Goal: Task Accomplishment & Management: Complete application form

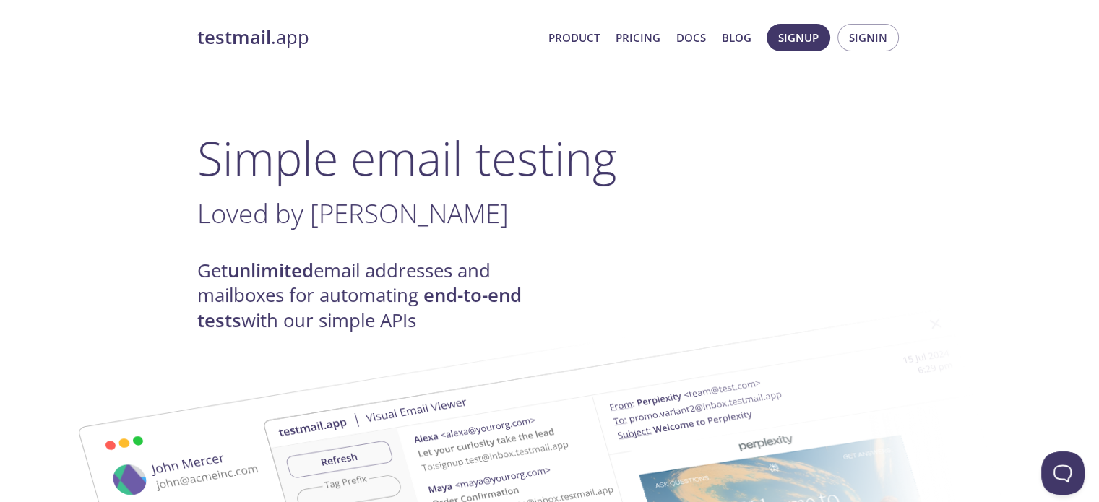
click at [650, 34] on link "Pricing" at bounding box center [638, 37] width 45 height 19
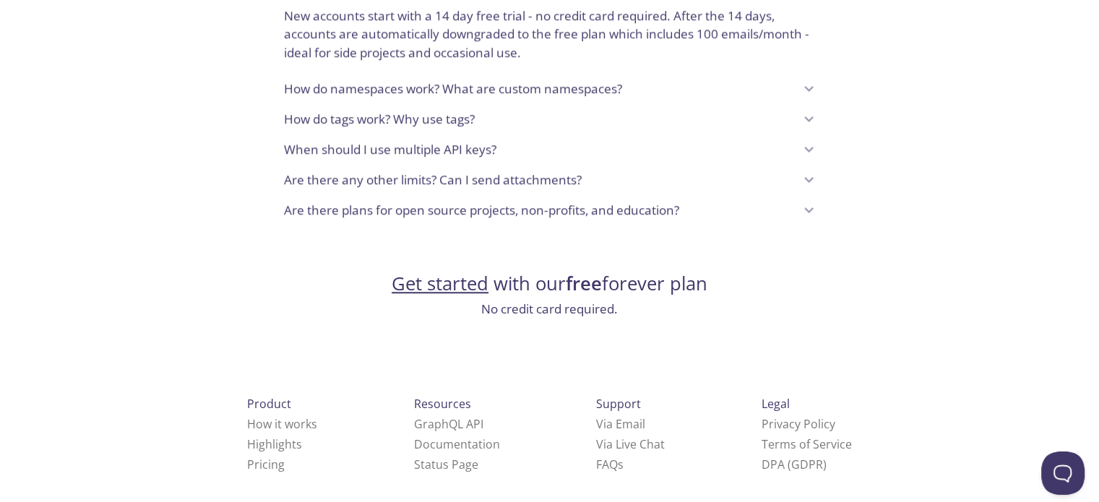
scroll to position [1269, 0]
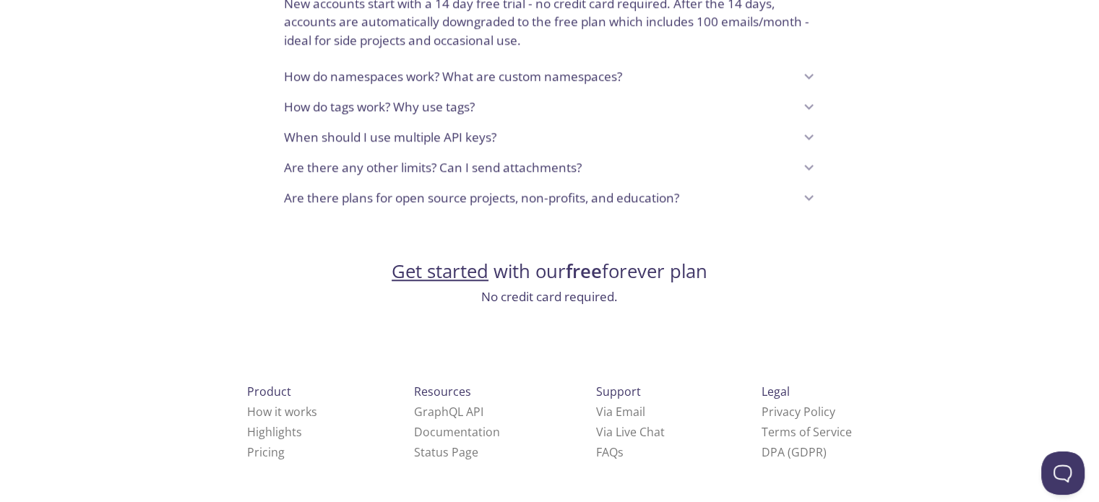
click at [410, 275] on link "Get started" at bounding box center [440, 271] width 97 height 25
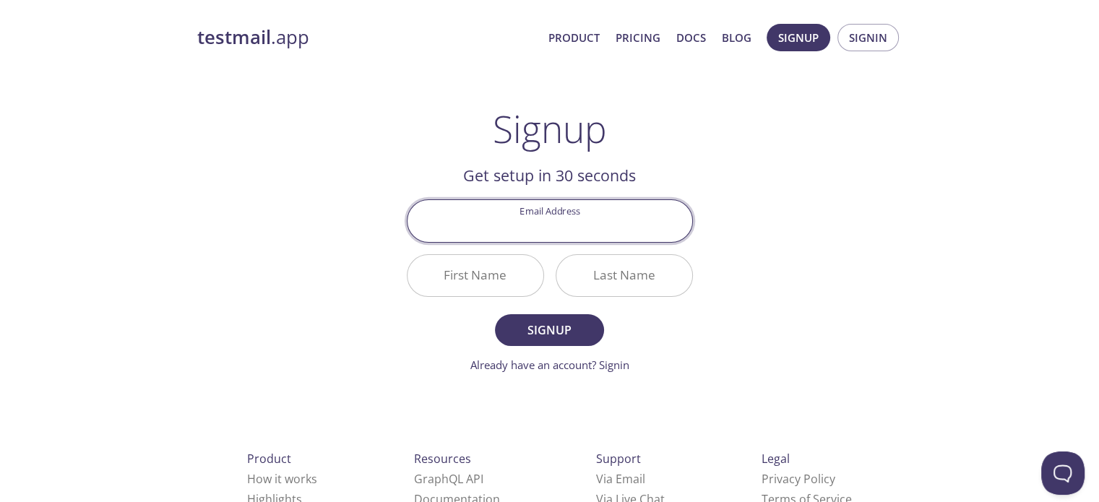
click at [575, 227] on input "Email Address" at bounding box center [550, 220] width 285 height 41
type input "[EMAIL_ADDRESS][DOMAIN_NAME]"
click at [481, 289] on input "First Name" at bounding box center [476, 275] width 136 height 41
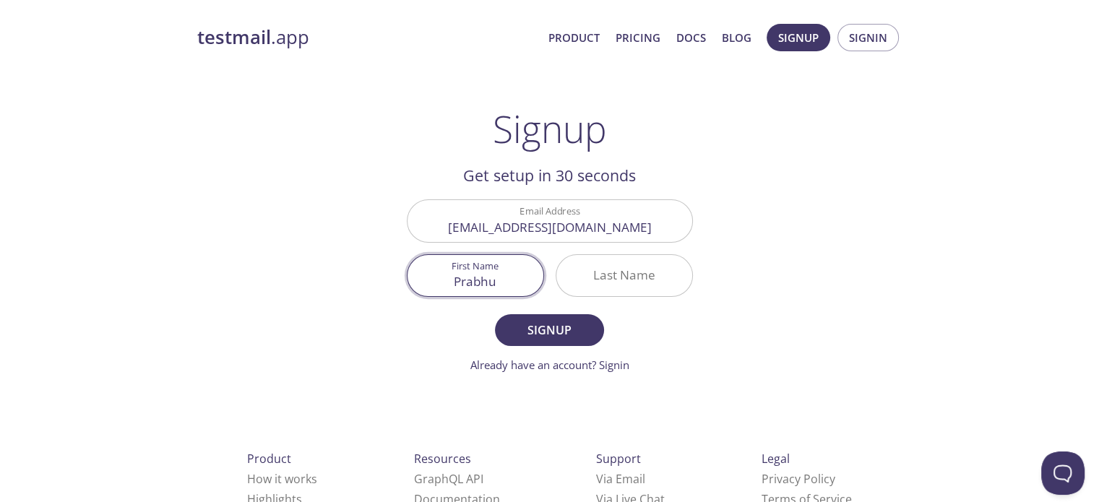
type input "Prabhu"
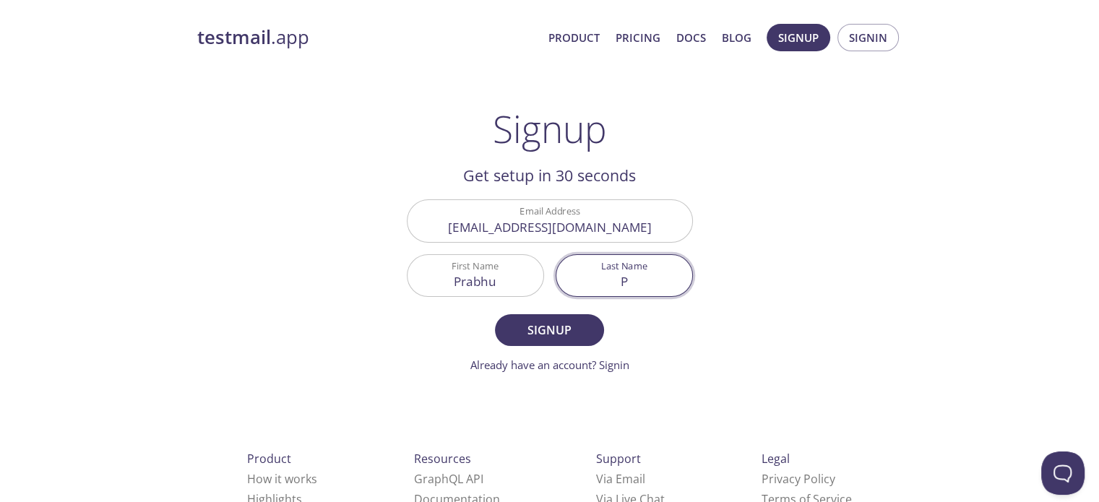
type input "P"
click at [532, 349] on form "Email Address [EMAIL_ADDRESS][DOMAIN_NAME] First Name Prabhu Last Name P Signup…" at bounding box center [550, 285] width 286 height 173
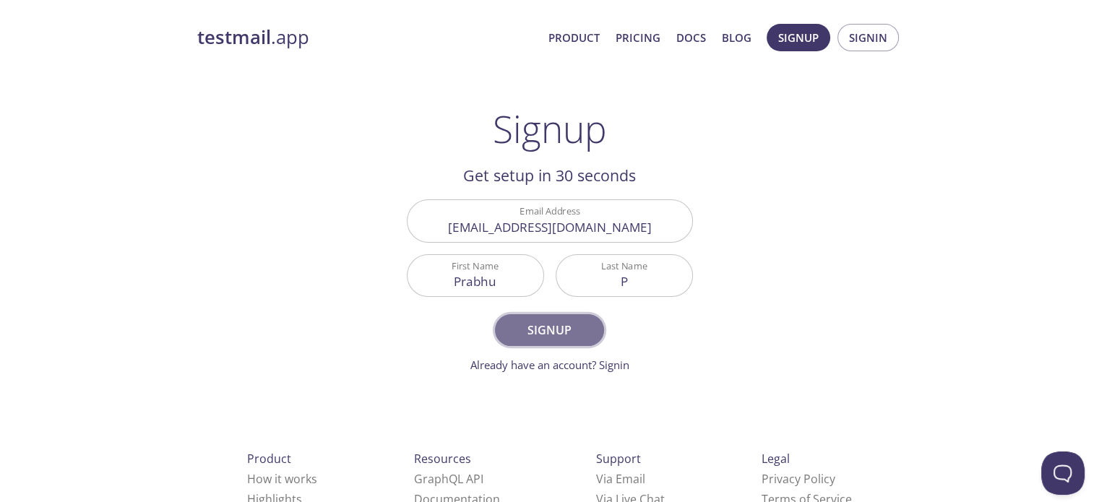
click at [535, 334] on span "Signup" at bounding box center [549, 330] width 77 height 20
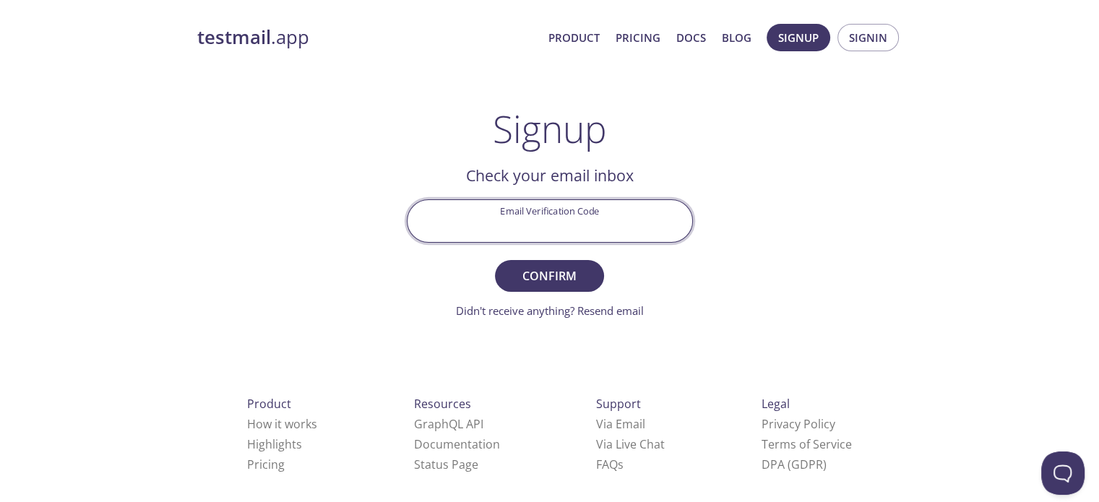
click at [546, 232] on input "Email Verification Code" at bounding box center [550, 220] width 285 height 41
paste input "W85HWPH"
type input "W85HWPH"
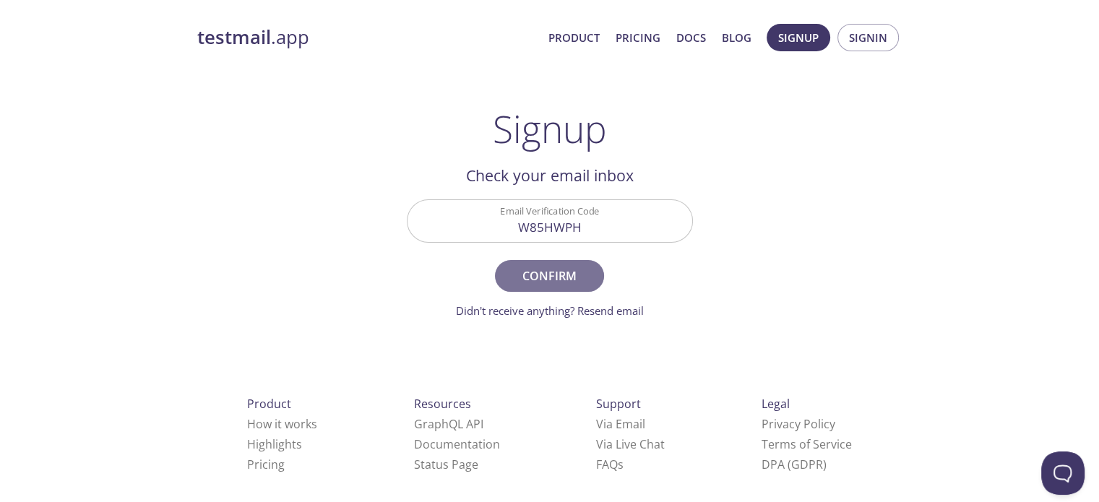
click at [541, 270] on span "Confirm" at bounding box center [549, 276] width 77 height 20
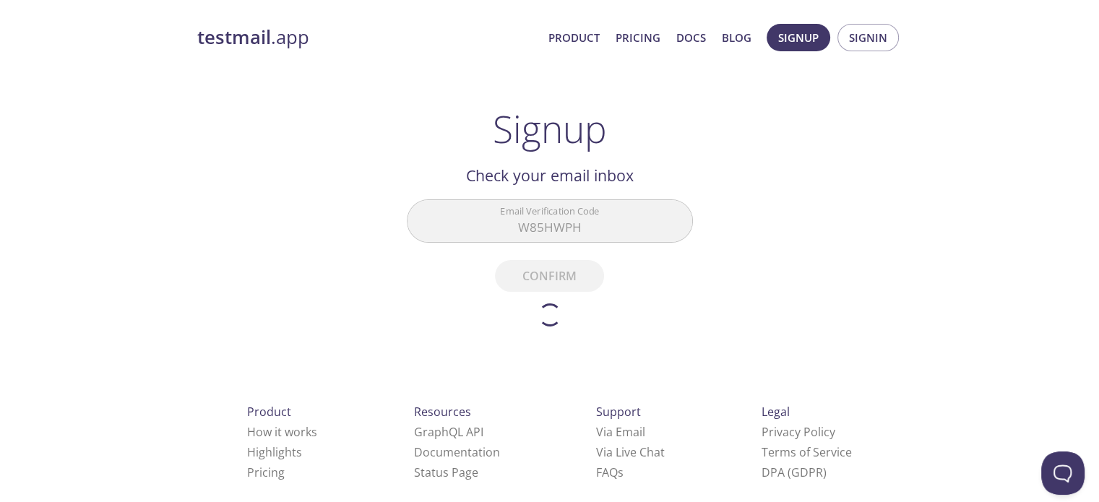
click at [869, 181] on div "testmail .app Product Pricing Docs Blog Signup Signin Signup Get setup in 30 se…" at bounding box center [550, 322] width 740 height 617
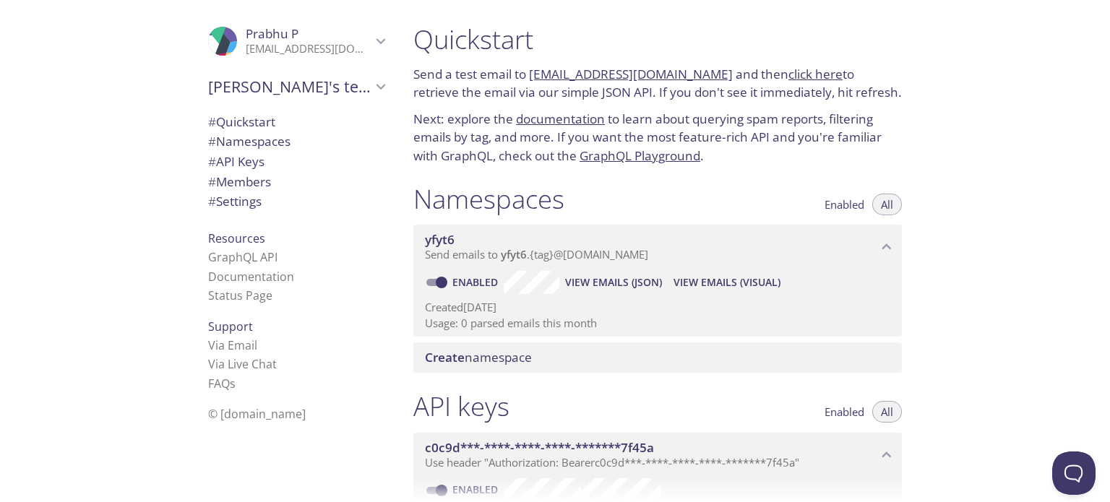
click at [1003, 233] on div "Quickstart Send a test email to [EMAIL_ADDRESS][DOMAIN_NAME] and then click her…" at bounding box center [756, 251] width 708 height 502
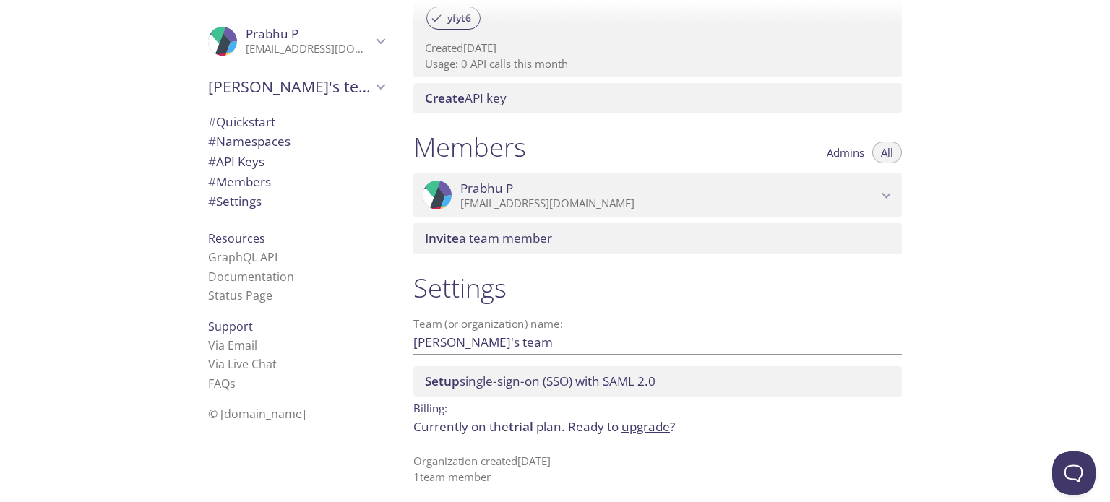
scroll to position [525, 0]
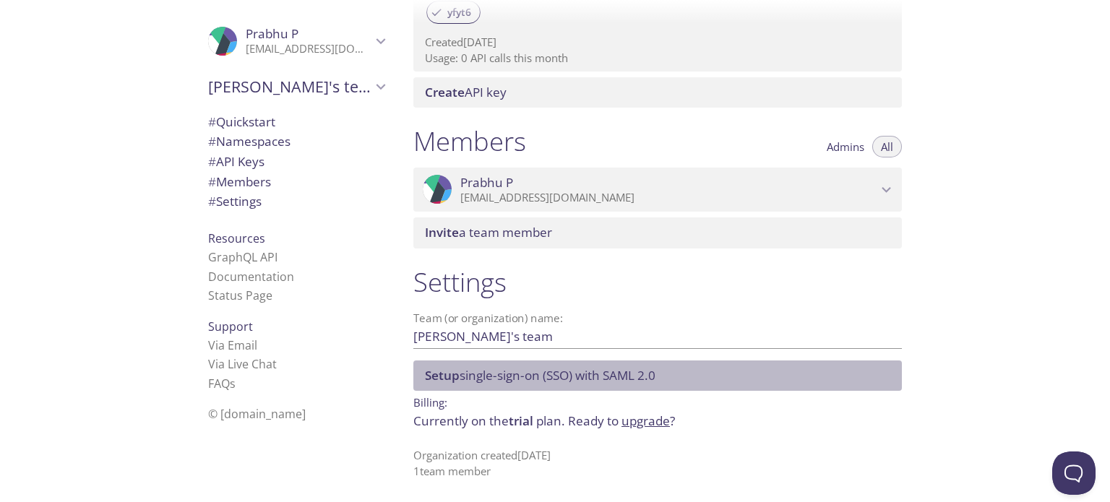
click at [559, 369] on span "Setup single-sign-on (SSO) with [PERSON_NAME] 2.0" at bounding box center [540, 375] width 231 height 17
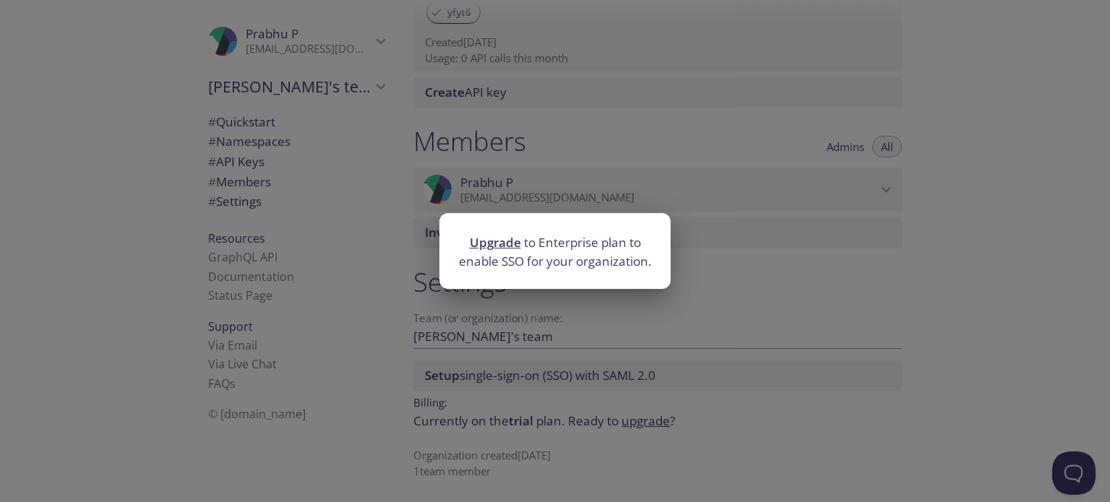
click at [947, 283] on div "Upgrade to Enterprise plan to enable SSO for your organization." at bounding box center [555, 251] width 1110 height 502
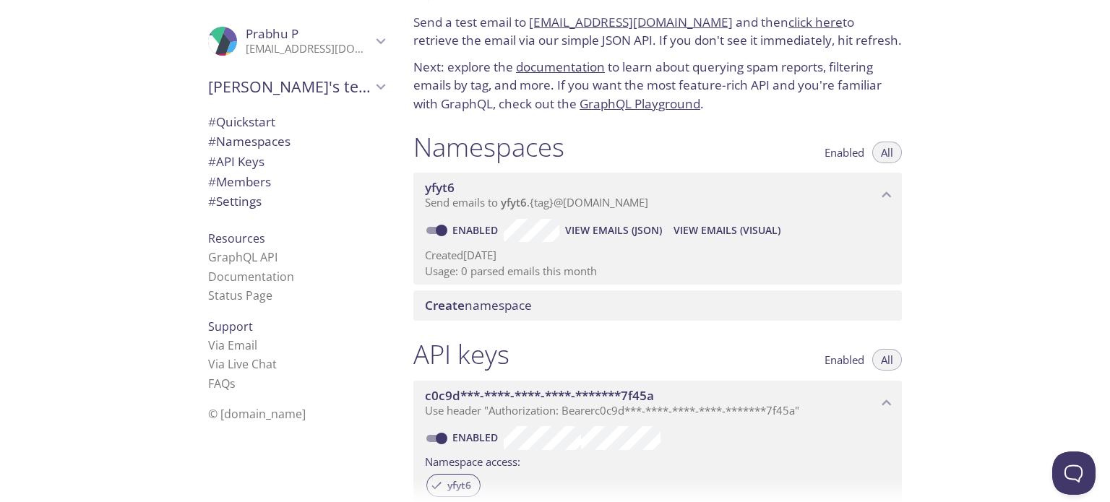
scroll to position [0, 0]
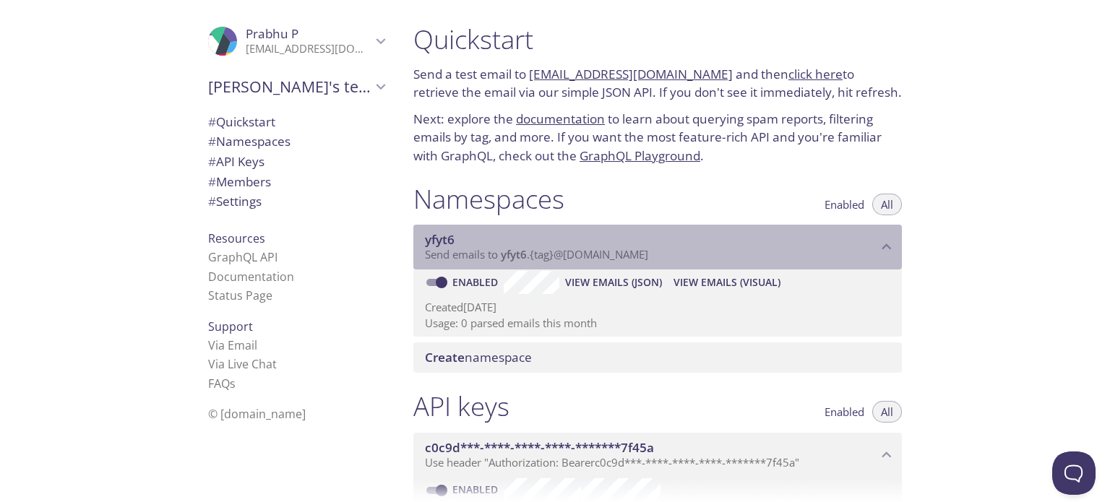
click at [499, 244] on span "yfyt6" at bounding box center [651, 240] width 452 height 16
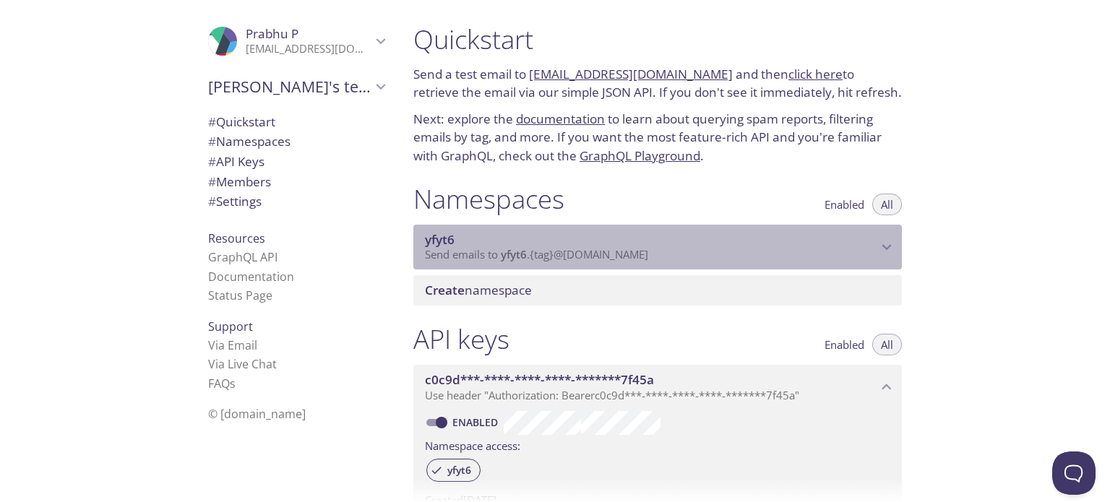
click at [499, 245] on span "yfyt6" at bounding box center [651, 240] width 452 height 16
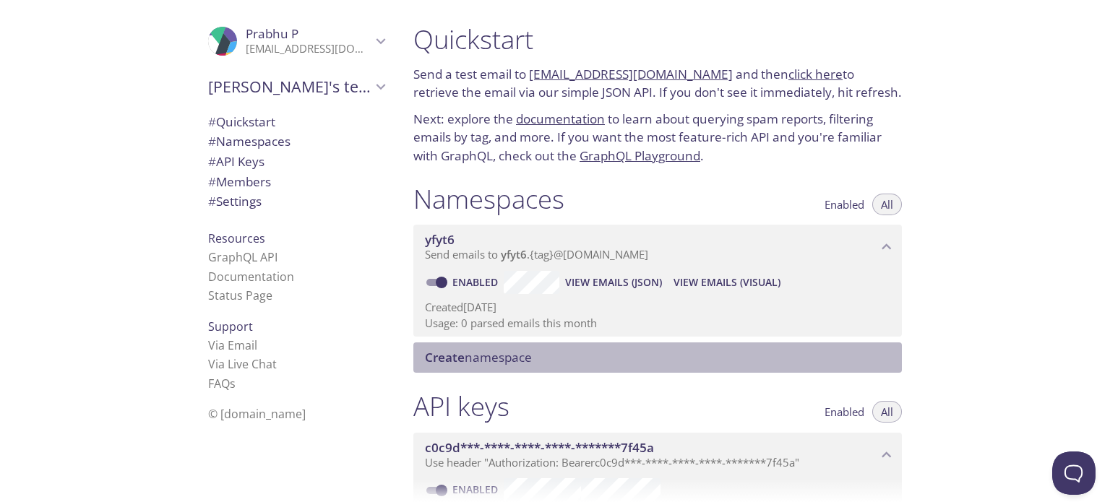
click at [534, 369] on div "Create namespace" at bounding box center [657, 358] width 489 height 30
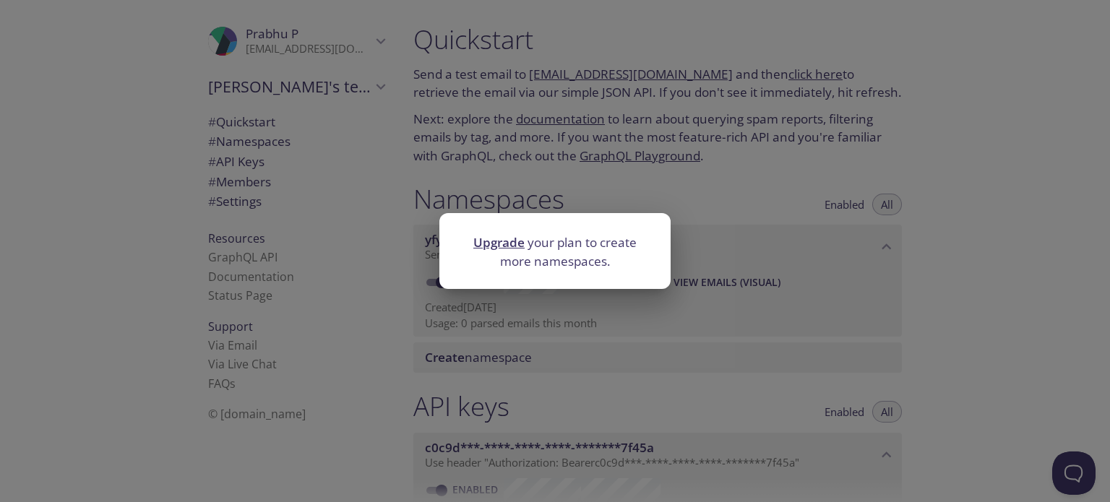
click at [1028, 295] on div "Upgrade your plan to create more namespaces." at bounding box center [555, 251] width 1110 height 502
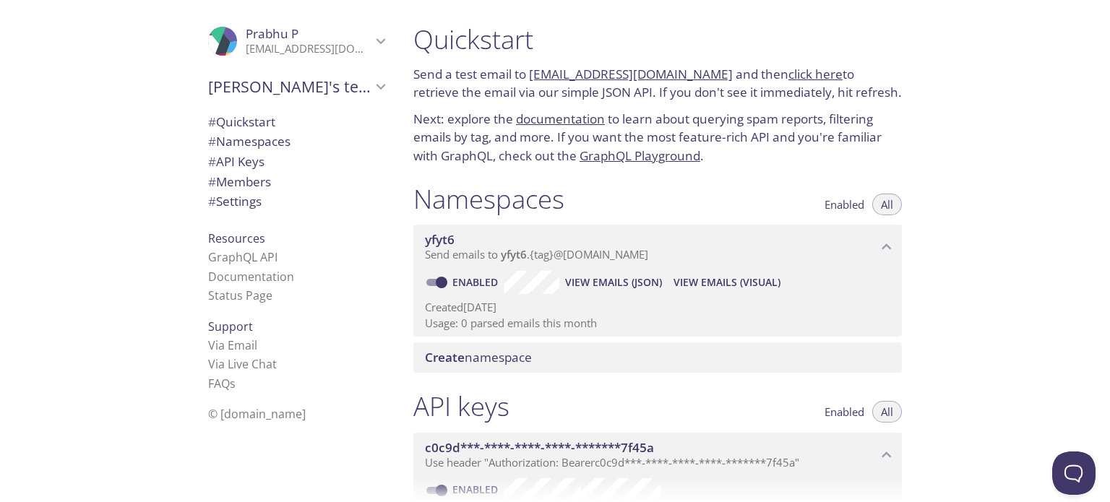
click at [941, 297] on div "Quickstart Send a test email to [EMAIL_ADDRESS][DOMAIN_NAME] and then click her…" at bounding box center [756, 251] width 708 height 502
click at [755, 277] on span "View Emails (Visual)" at bounding box center [727, 282] width 107 height 17
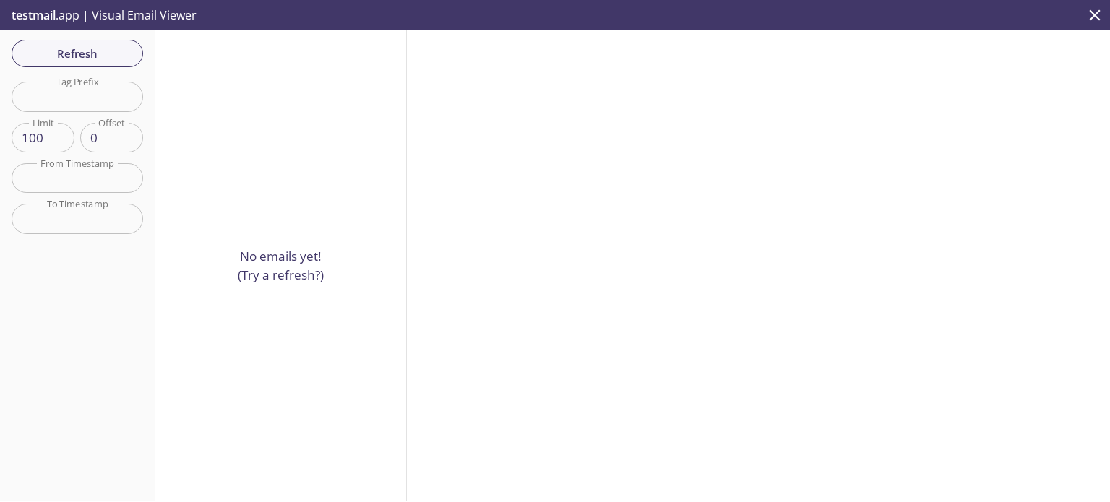
click at [314, 277] on p "No emails yet! (Try a refresh?)" at bounding box center [281, 265] width 86 height 37
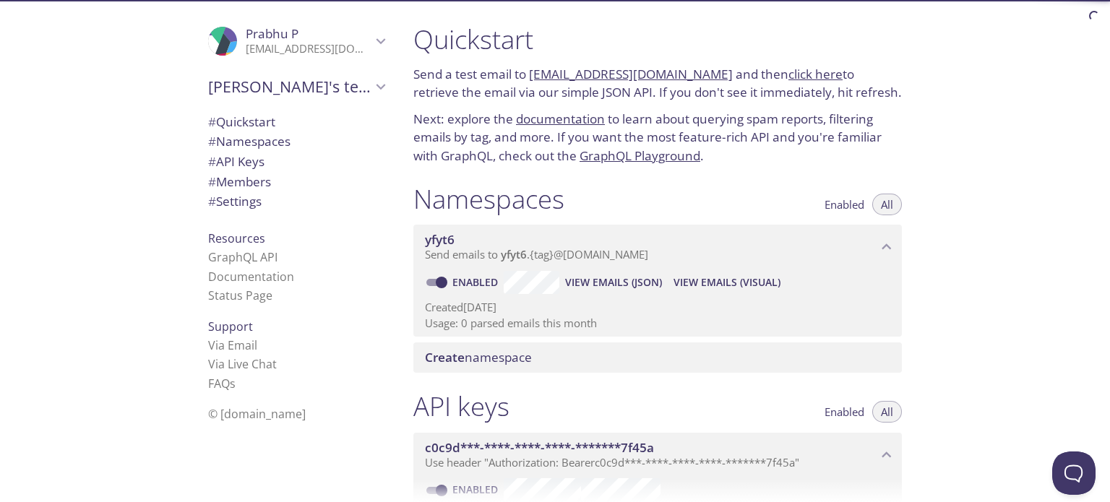
click at [966, 283] on div "Quickstart Send a test email to [EMAIL_ADDRESS][DOMAIN_NAME] and then click her…" at bounding box center [756, 251] width 708 height 502
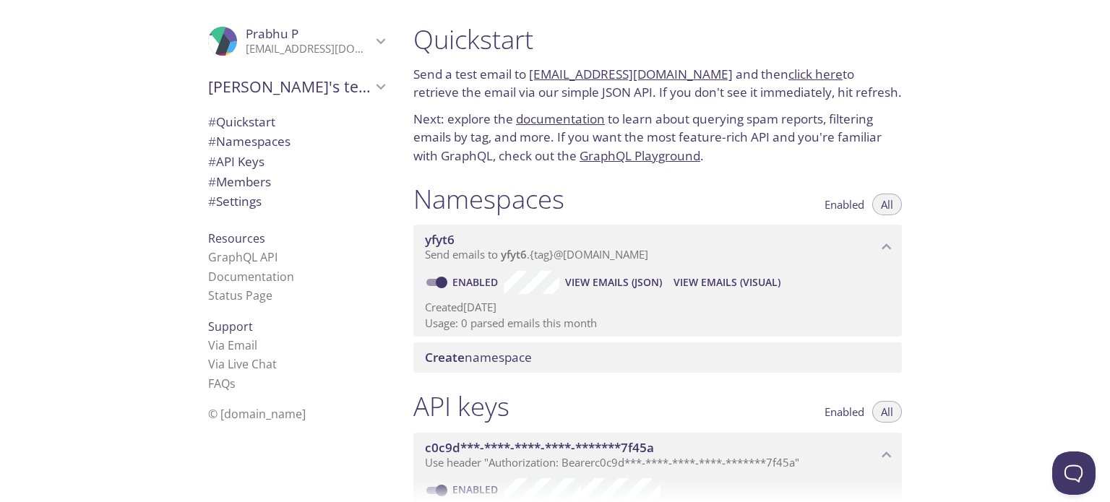
click at [598, 281] on span "View Emails (JSON)" at bounding box center [613, 282] width 97 height 17
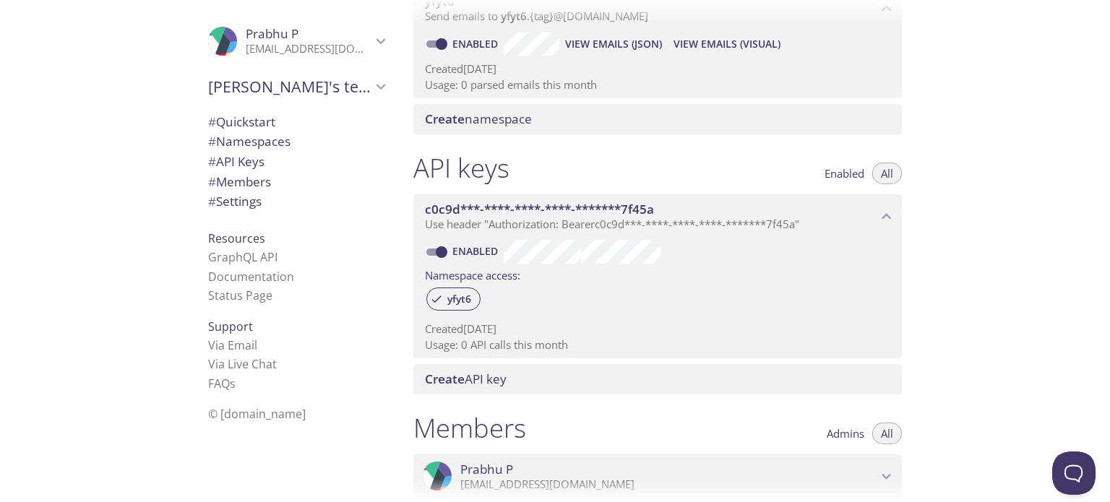
scroll to position [241, 0]
